Goal: Transaction & Acquisition: Book appointment/travel/reservation

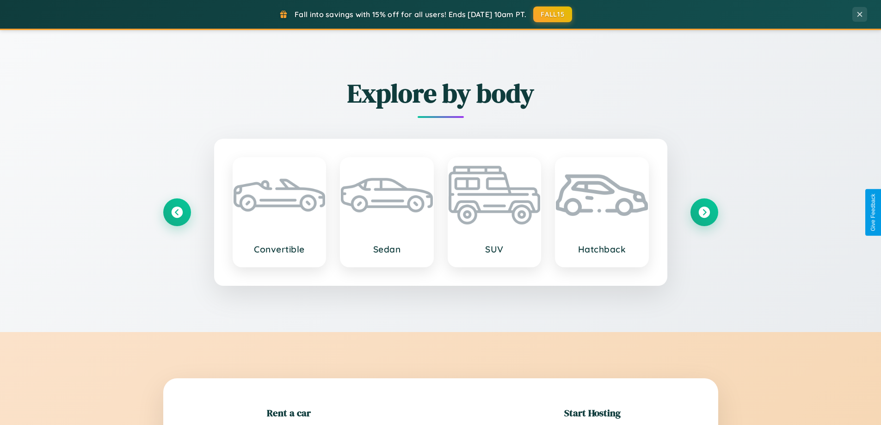
scroll to position [200, 0]
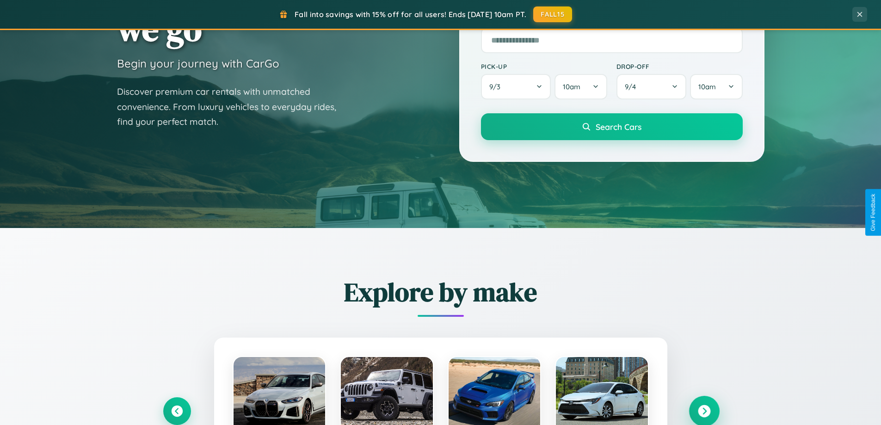
click at [704, 411] on icon at bounding box center [704, 411] width 12 height 12
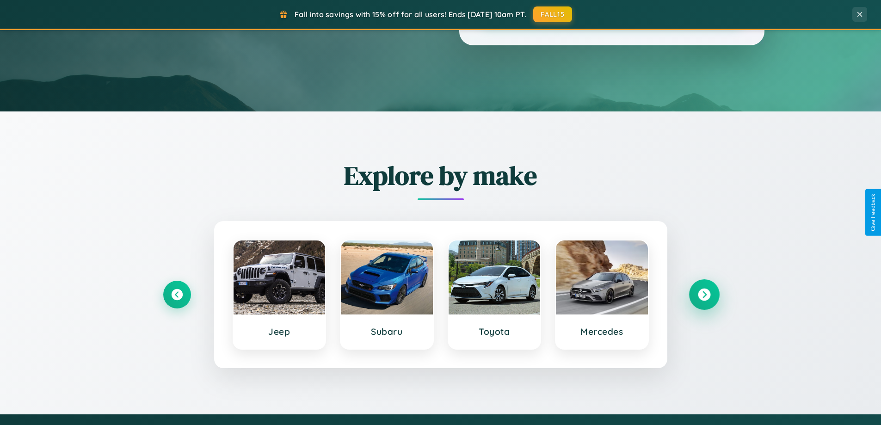
scroll to position [815, 0]
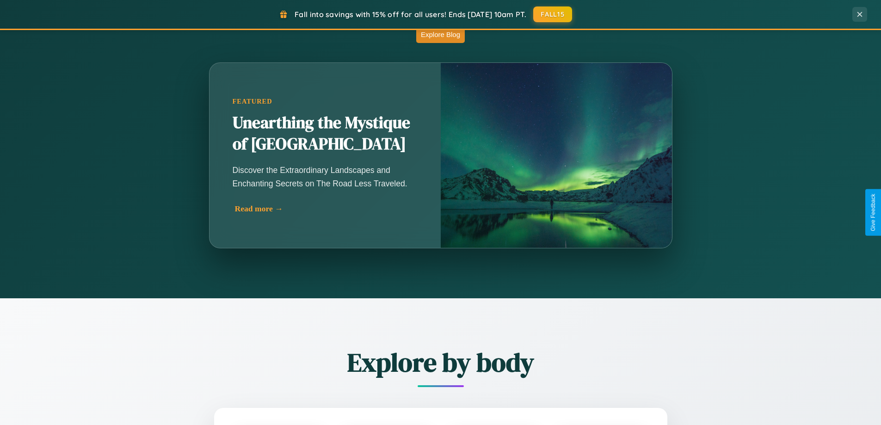
click at [327, 210] on div "Read more →" at bounding box center [327, 209] width 185 height 10
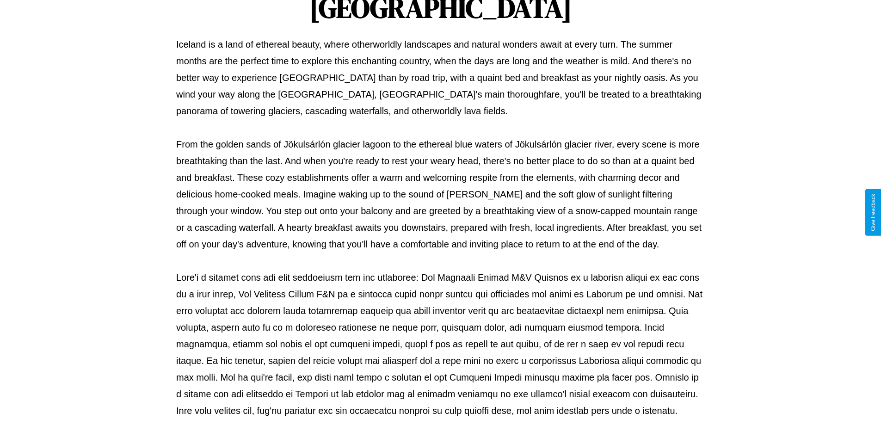
scroll to position [299, 0]
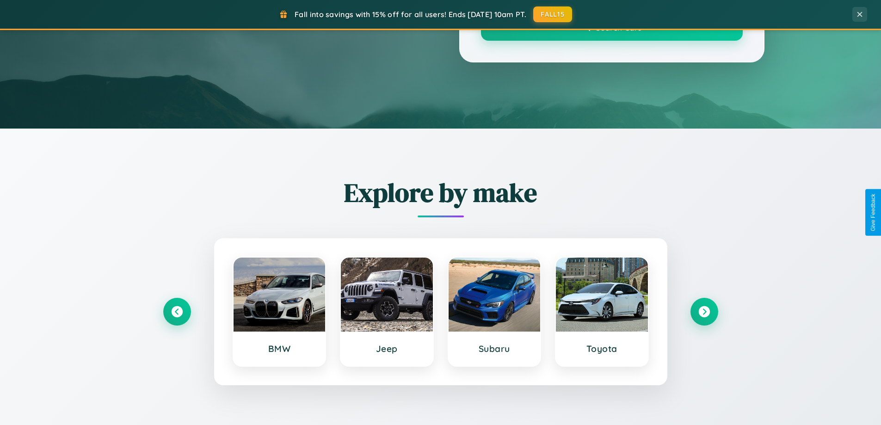
scroll to position [815, 0]
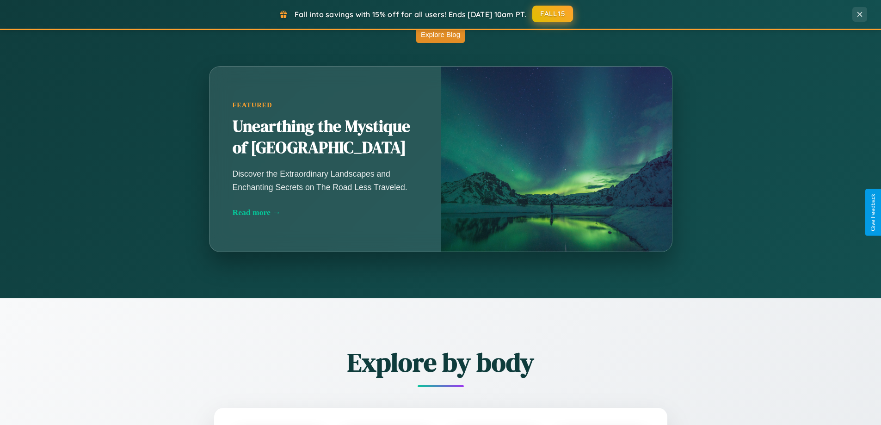
click at [553, 14] on button "FALL15" at bounding box center [552, 14] width 41 height 17
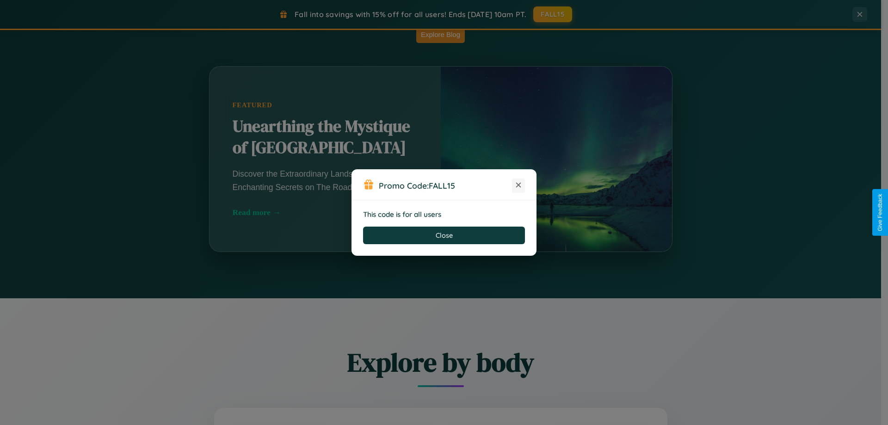
click at [518, 185] on icon at bounding box center [518, 184] width 9 height 9
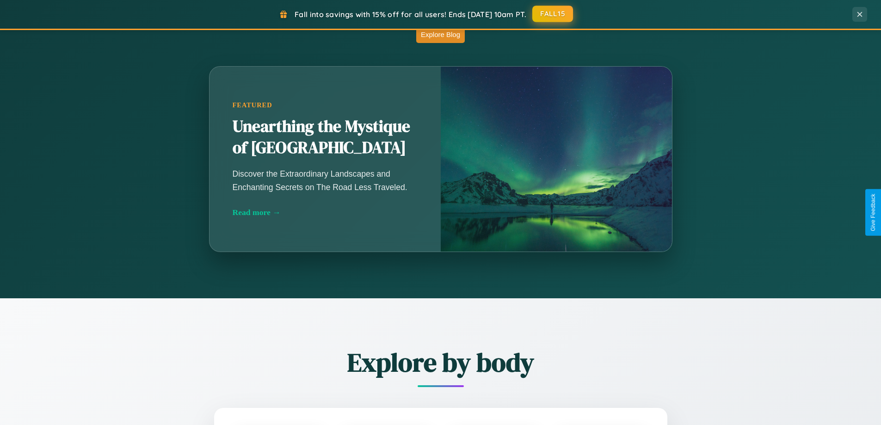
click at [553, 14] on button "FALL15" at bounding box center [552, 14] width 41 height 17
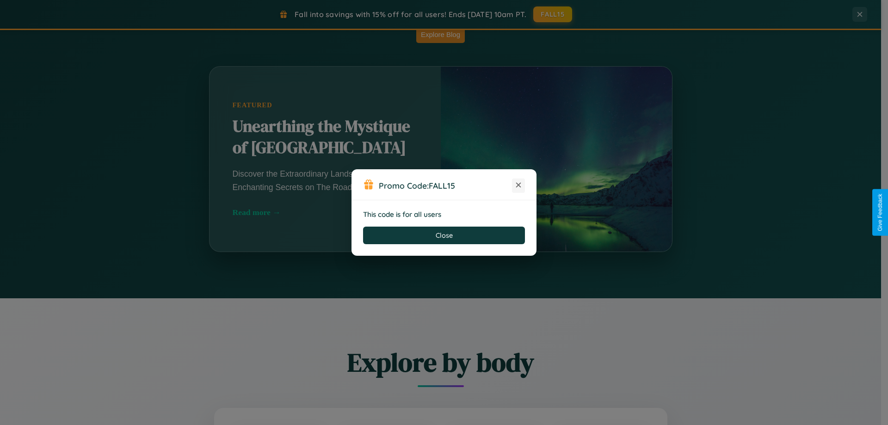
click at [518, 185] on icon at bounding box center [518, 184] width 9 height 9
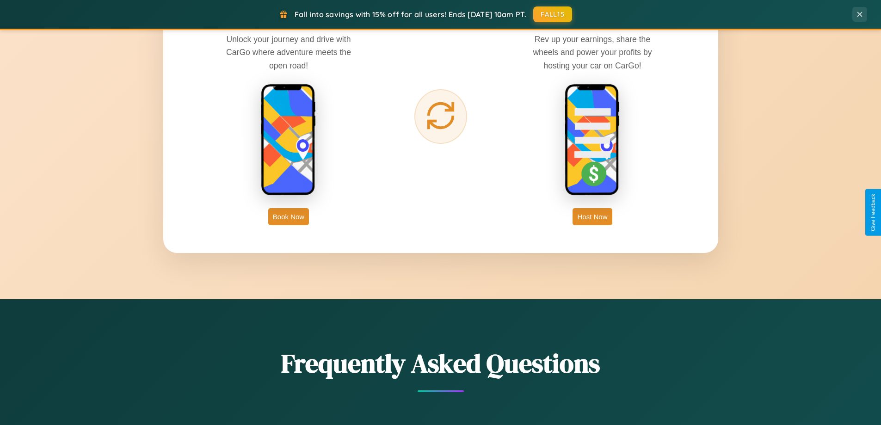
scroll to position [1486, 0]
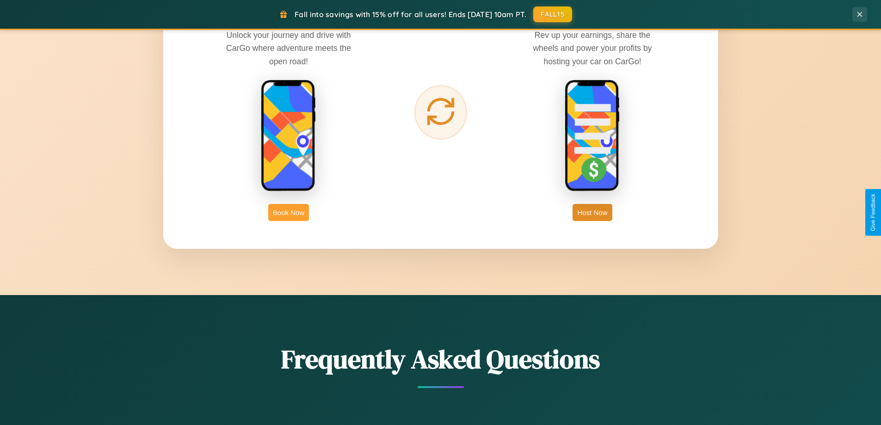
click at [289, 212] on button "Book Now" at bounding box center [288, 212] width 41 height 17
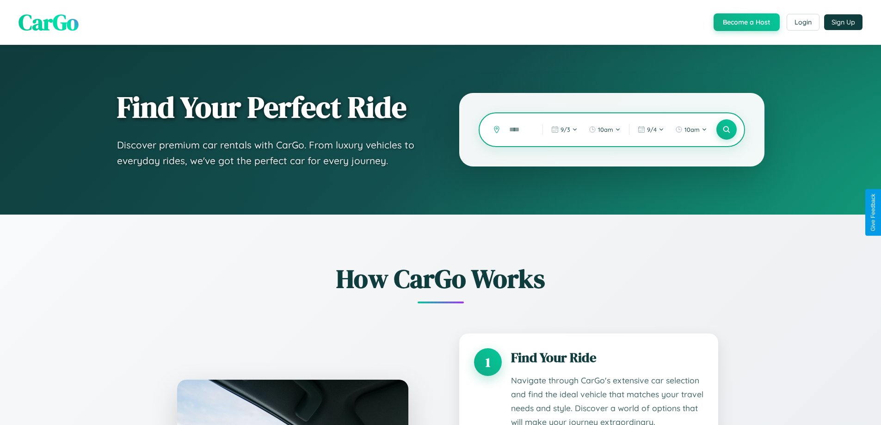
click at [519, 130] on input "text" at bounding box center [519, 130] width 29 height 16
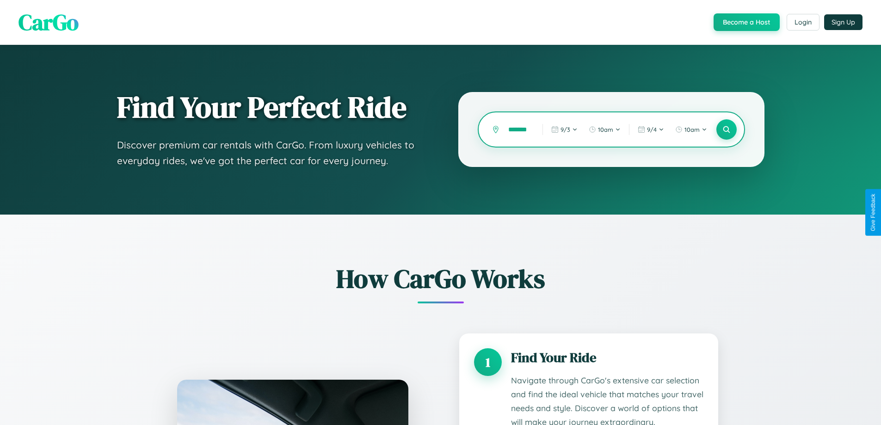
scroll to position [0, 6]
type input "*******"
click at [726, 130] on icon at bounding box center [726, 129] width 9 height 9
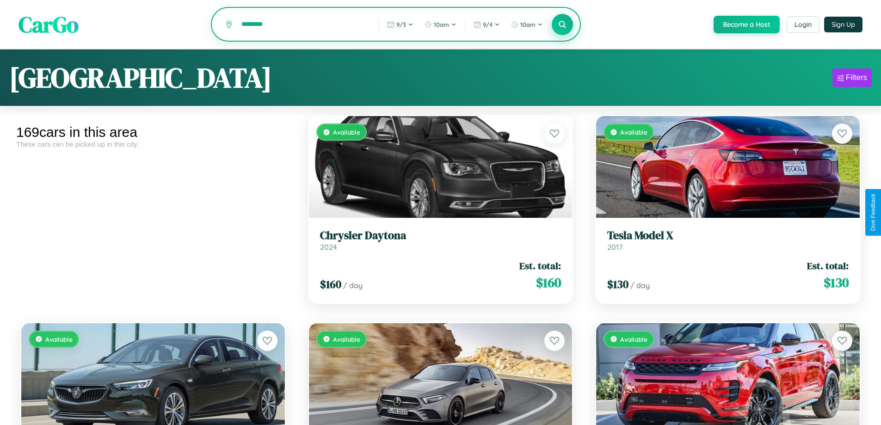
type input "********"
click at [562, 25] on icon at bounding box center [562, 24] width 9 height 9
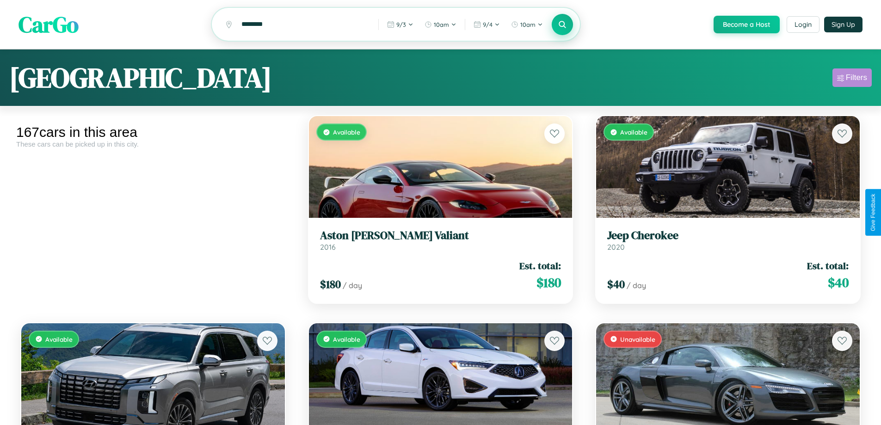
click at [852, 79] on div "Filters" at bounding box center [856, 77] width 21 height 9
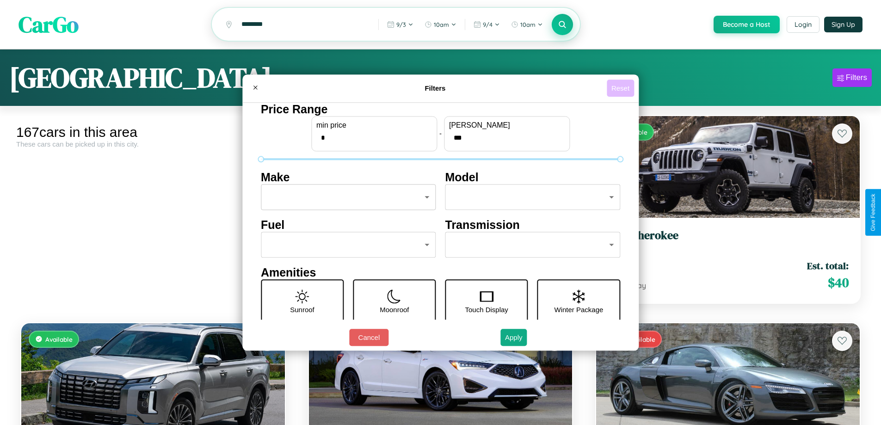
click at [622, 88] on button "Reset" at bounding box center [620, 88] width 27 height 17
